Goal: Task Accomplishment & Management: Manage account settings

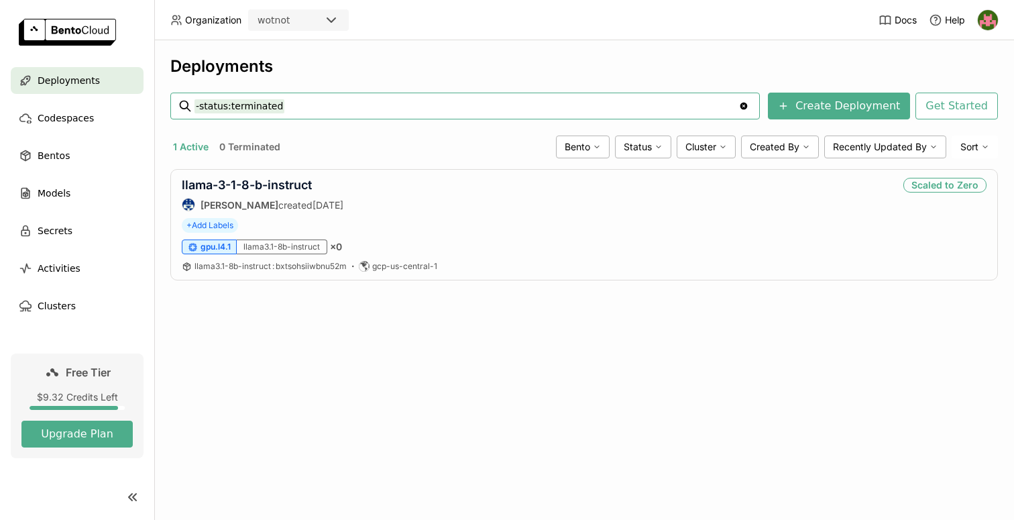
click at [333, 24] on icon at bounding box center [331, 20] width 16 height 16
click at [363, 38] on header "Organization wotnot Docs Help" at bounding box center [507, 20] width 1014 height 40
click at [282, 185] on link "llama-3-1-8-b-instruct" at bounding box center [247, 185] width 130 height 14
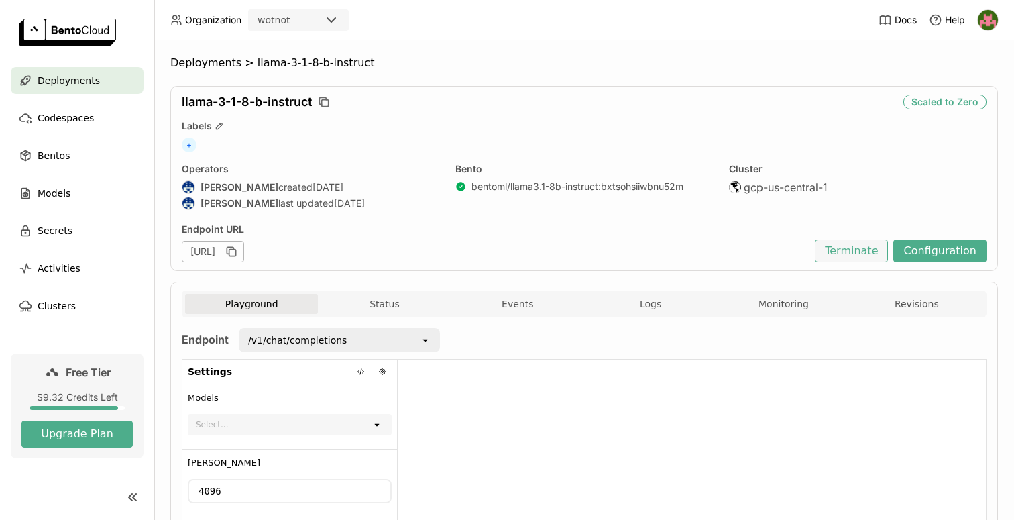
click at [862, 258] on button "Terminate" at bounding box center [851, 250] width 73 height 23
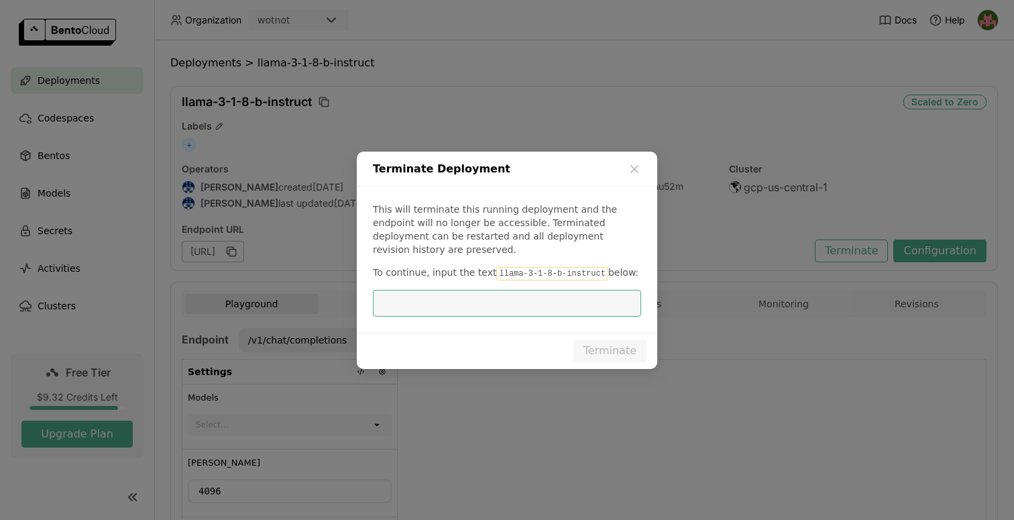
click at [512, 271] on code "llama-3-1-8-b-instruct" at bounding box center [551, 273] width 111 height 13
click at [504, 267] on code "llama-3-1-8-b-instruct" at bounding box center [551, 273] width 111 height 13
drag, startPoint x: 492, startPoint y: 265, endPoint x: 598, endPoint y: 265, distance: 106.6
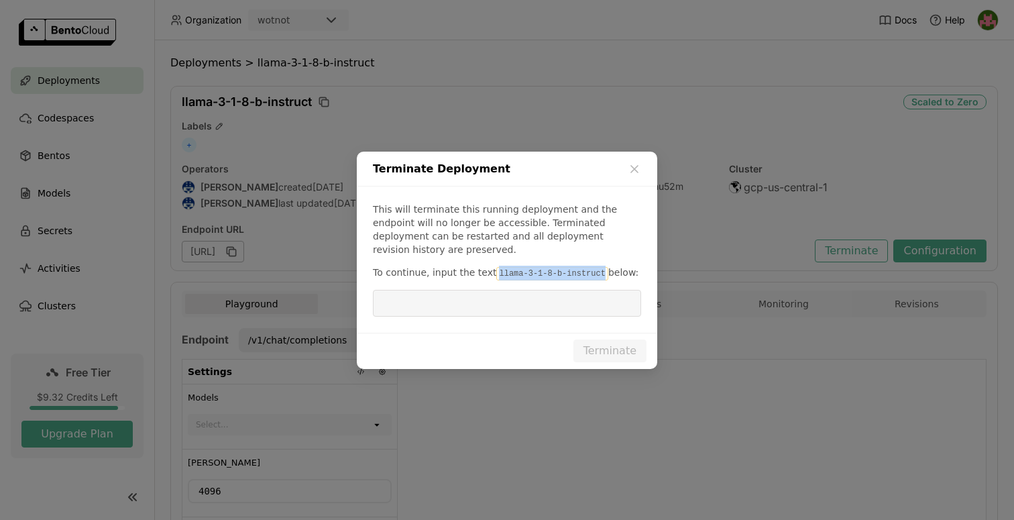
click at [598, 267] on code "llama-3-1-8-b-instruct" at bounding box center [551, 273] width 111 height 13
copy code "llama-3-1-8-b-instruct"
click at [526, 297] on input "dialog" at bounding box center [507, 302] width 252 height 25
paste input "llama-3-1-8-b-instruct"
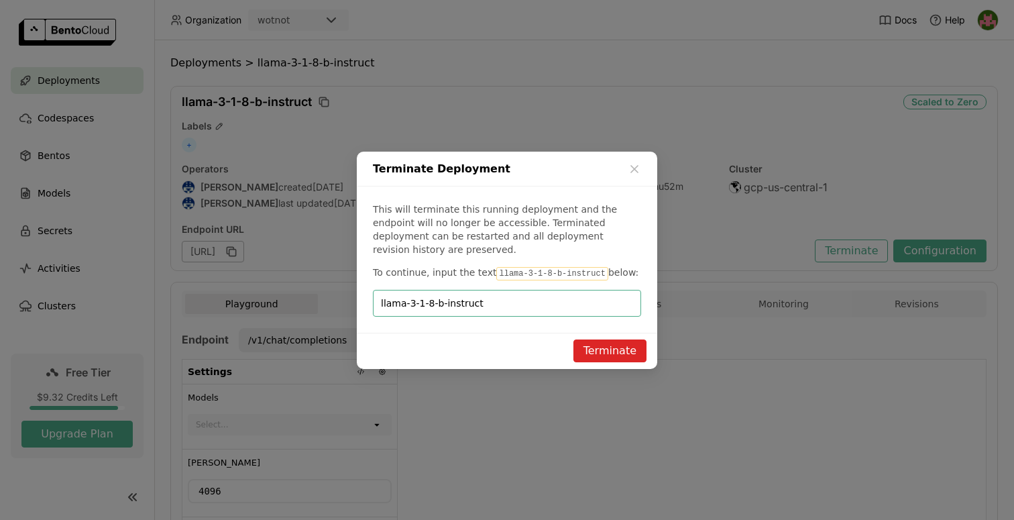
type input "llama-3-1-8-b-instruct"
click at [622, 351] on button "Terminate" at bounding box center [609, 350] width 73 height 23
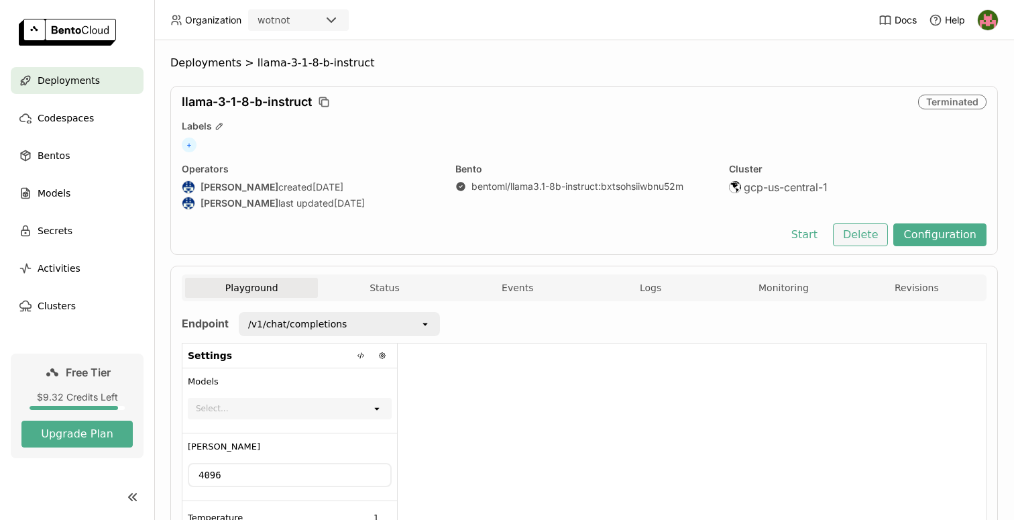
click at [861, 243] on button "Delete" at bounding box center [861, 234] width 56 height 23
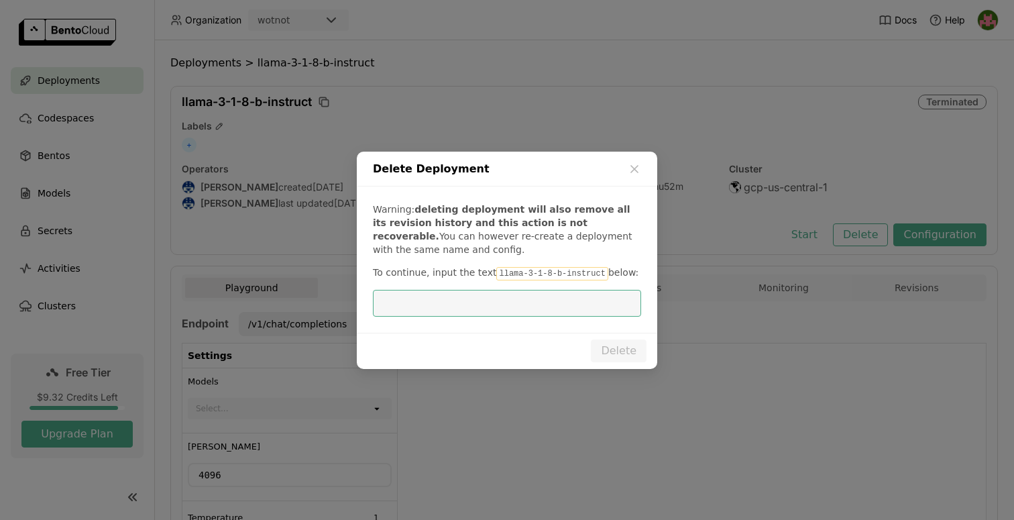
click at [504, 307] on input "dialog" at bounding box center [507, 302] width 252 height 25
type input "llama-3-1-8-b-instruct"
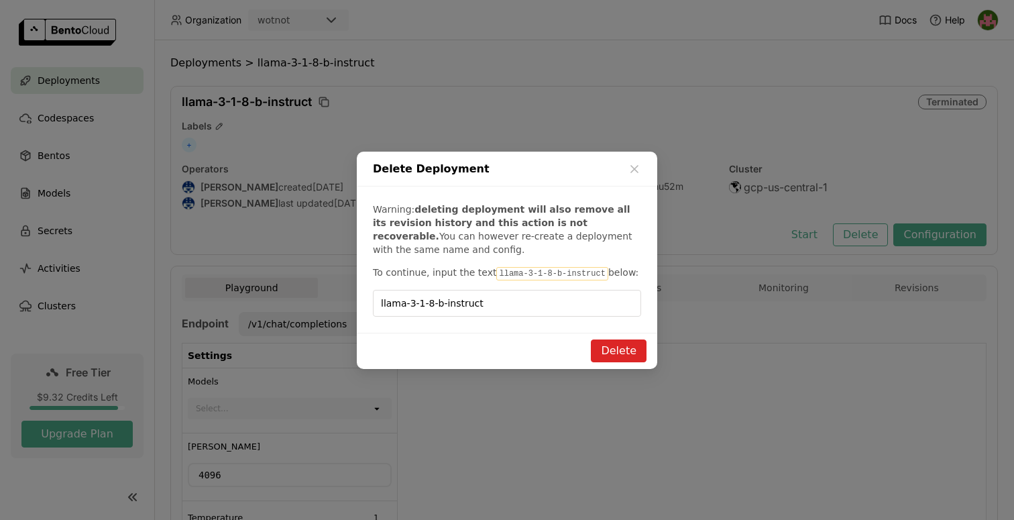
click at [606, 351] on button "Delete" at bounding box center [619, 350] width 56 height 23
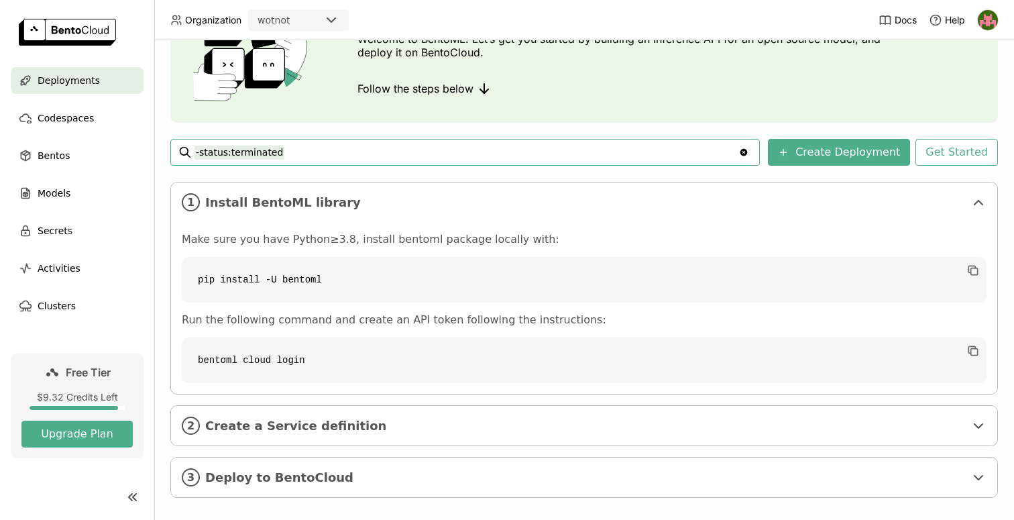
scroll to position [117, 0]
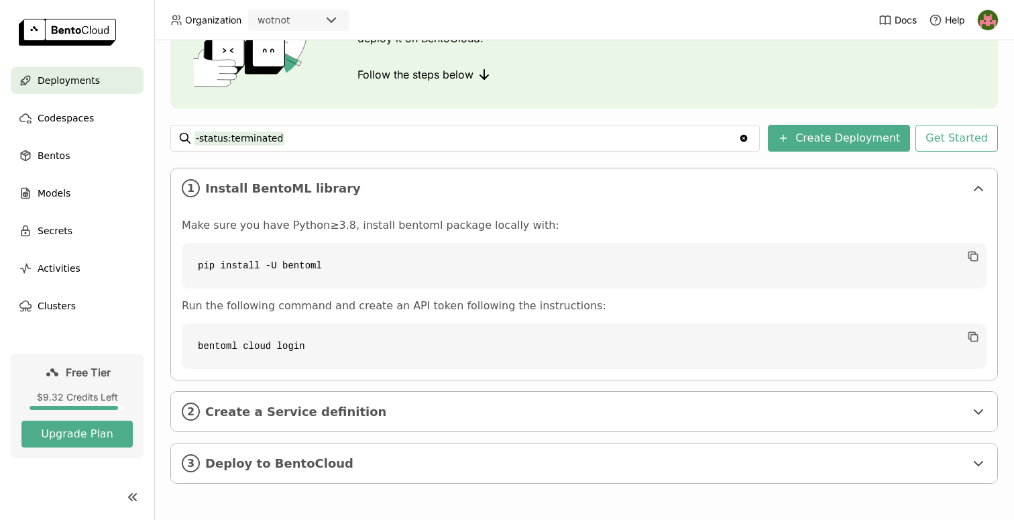
click at [985, 36] on div "Docs Help" at bounding box center [939, 20] width 120 height 40
click at [985, 21] on img at bounding box center [988, 20] width 20 height 20
click at [960, 54] on span "Members" at bounding box center [962, 52] width 39 height 12
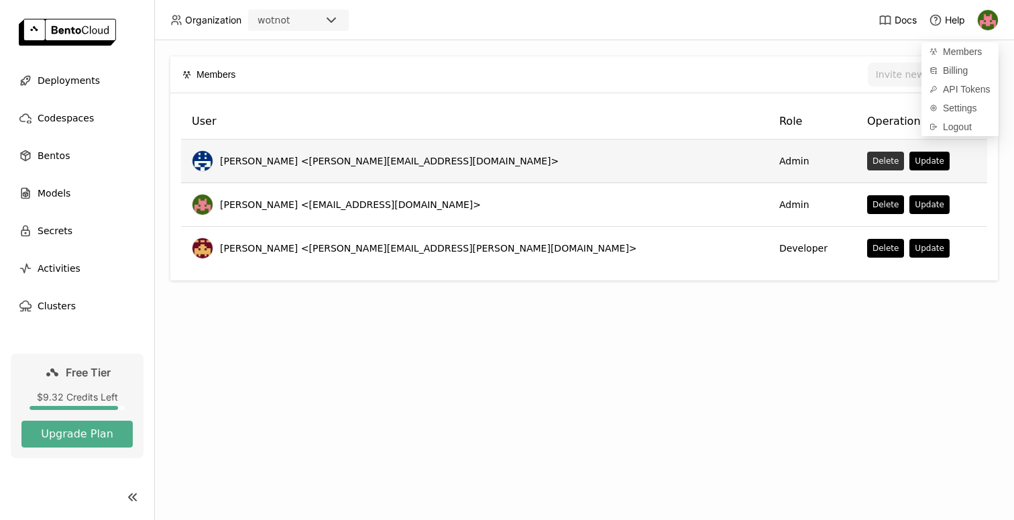
click at [867, 160] on button "Delete" at bounding box center [885, 161] width 37 height 19
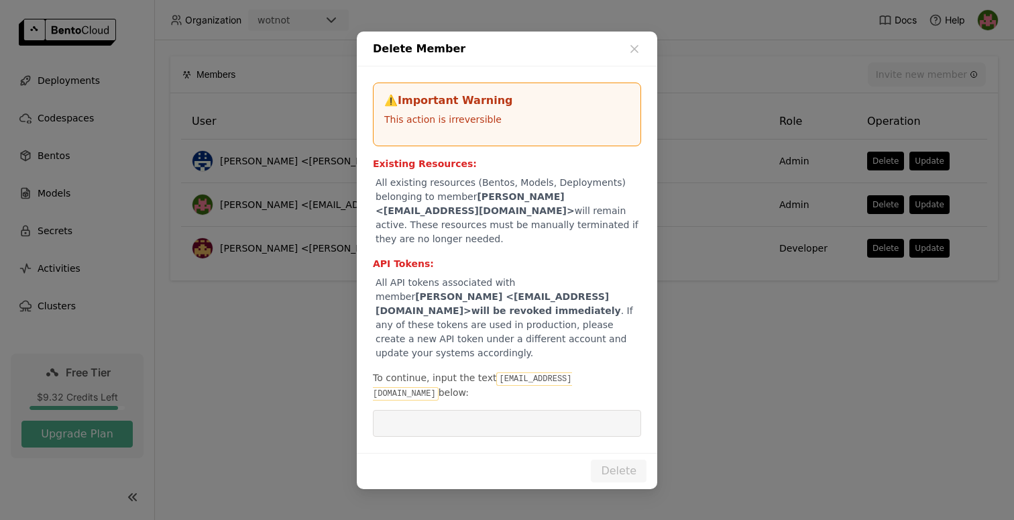
click at [531, 378] on code "[EMAIL_ADDRESS][DOMAIN_NAME]" at bounding box center [472, 386] width 199 height 28
click at [500, 378] on code "[EMAIL_ADDRESS][DOMAIN_NAME]" at bounding box center [472, 386] width 199 height 28
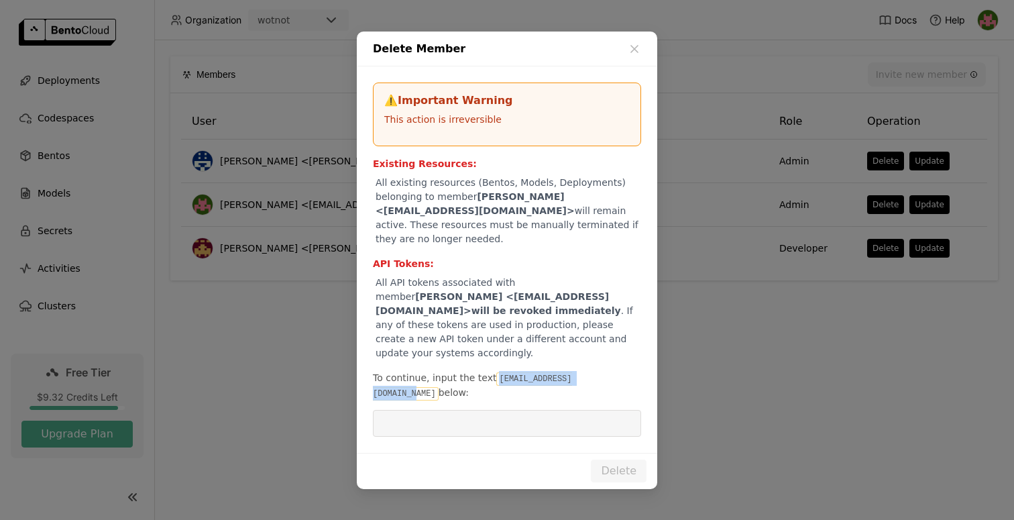
drag, startPoint x: 493, startPoint y: 378, endPoint x: 606, endPoint y: 379, distance: 112.7
click at [572, 379] on code "[EMAIL_ADDRESS][DOMAIN_NAME]" at bounding box center [472, 386] width 199 height 28
copy code "[EMAIL_ADDRESS][DOMAIN_NAME]"
click at [562, 410] on input "dialog" at bounding box center [507, 422] width 252 height 25
paste input "[EMAIL_ADDRESS][DOMAIN_NAME]"
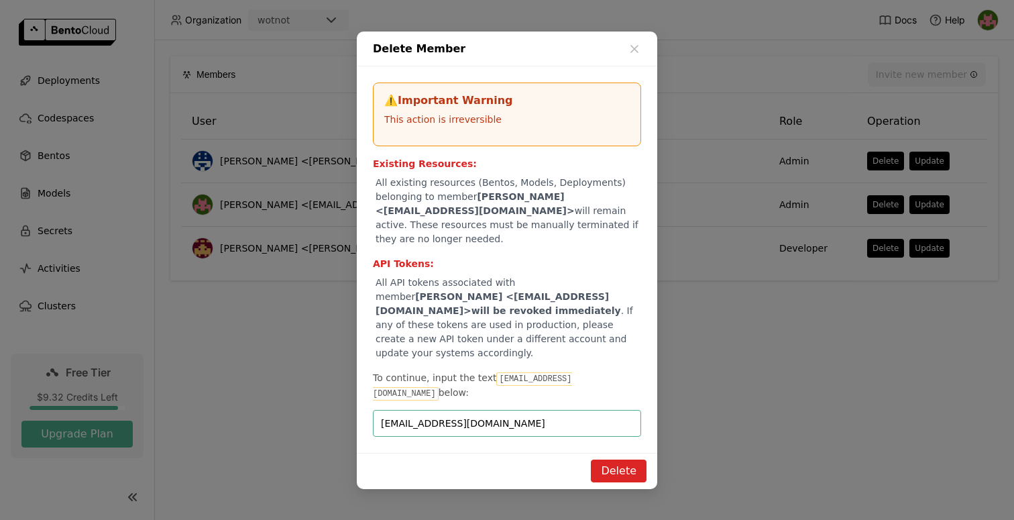
type input "[EMAIL_ADDRESS][DOMAIN_NAME]"
click at [628, 463] on button "Delete" at bounding box center [619, 470] width 56 height 23
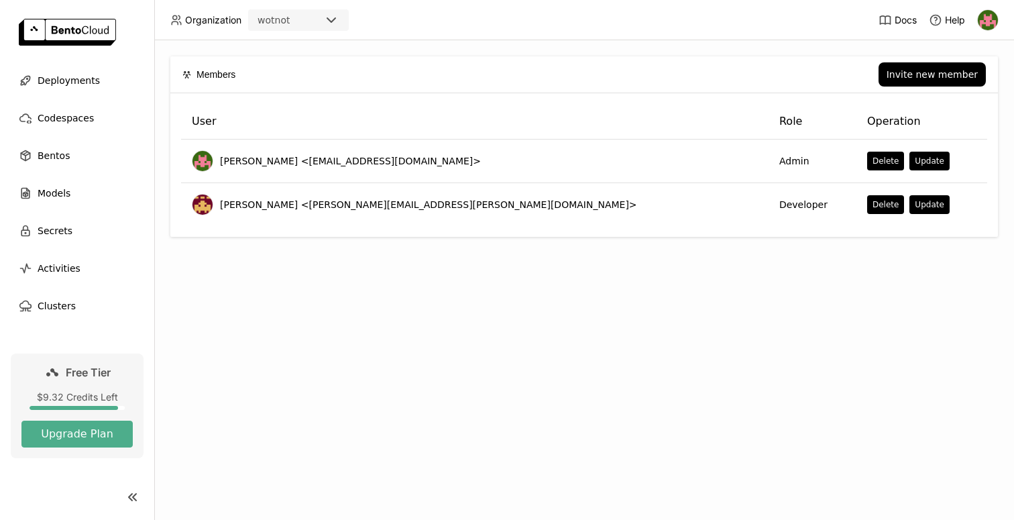
click at [987, 15] on img at bounding box center [988, 20] width 20 height 20
click at [944, 129] on span "Logout" at bounding box center [957, 127] width 29 height 12
